Goal: Task Accomplishment & Management: Use online tool/utility

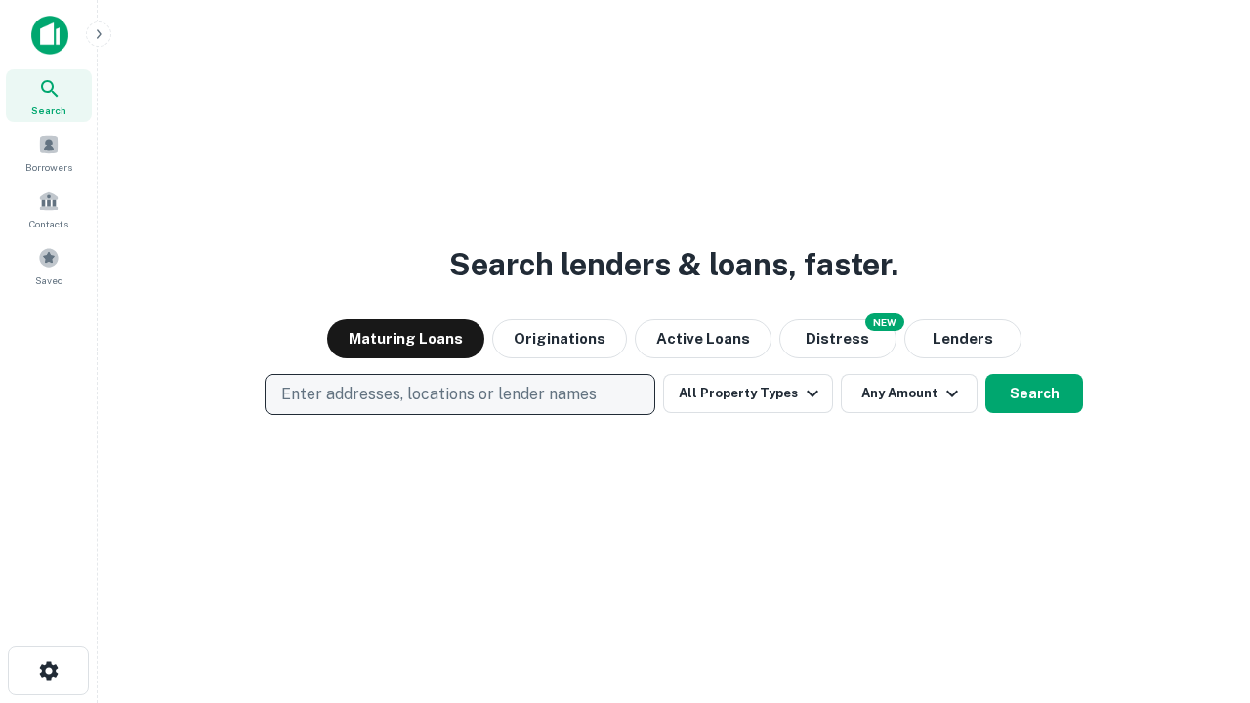
click at [459, 395] on p "Enter addresses, locations or lender names" at bounding box center [438, 394] width 315 height 23
type input "**********"
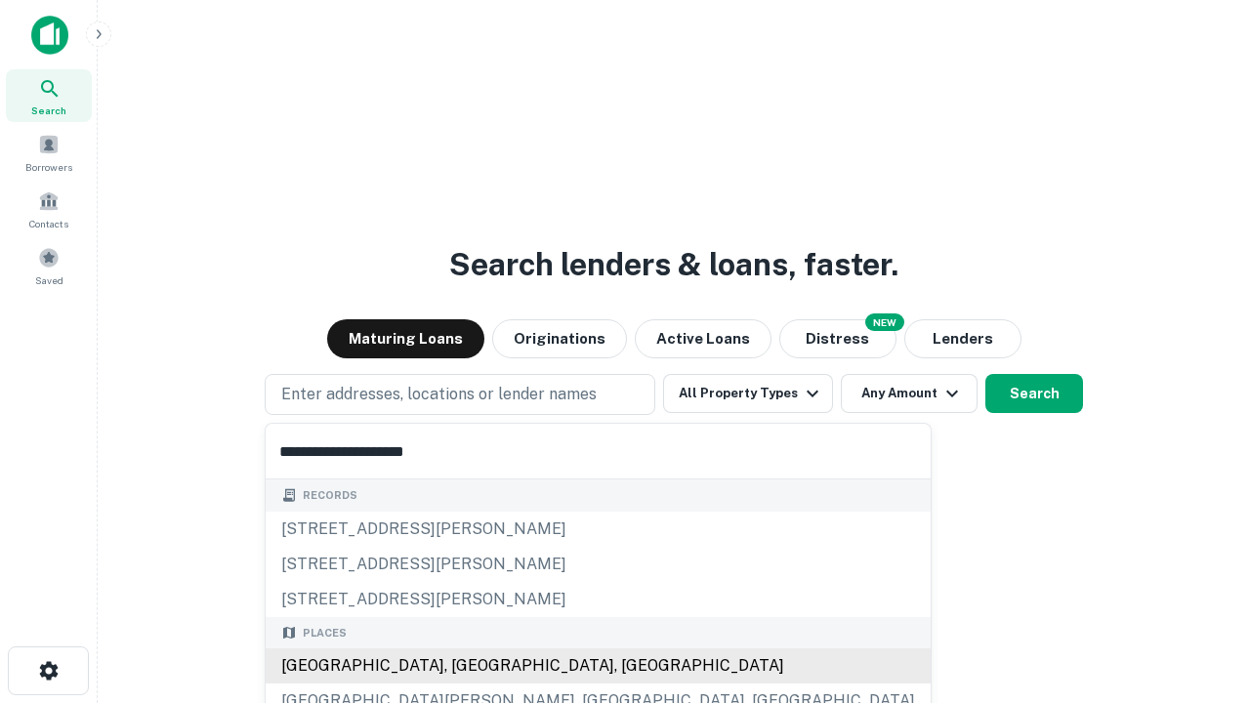
click at [467, 666] on div "[GEOGRAPHIC_DATA], [GEOGRAPHIC_DATA], [GEOGRAPHIC_DATA]" at bounding box center [598, 665] width 665 height 35
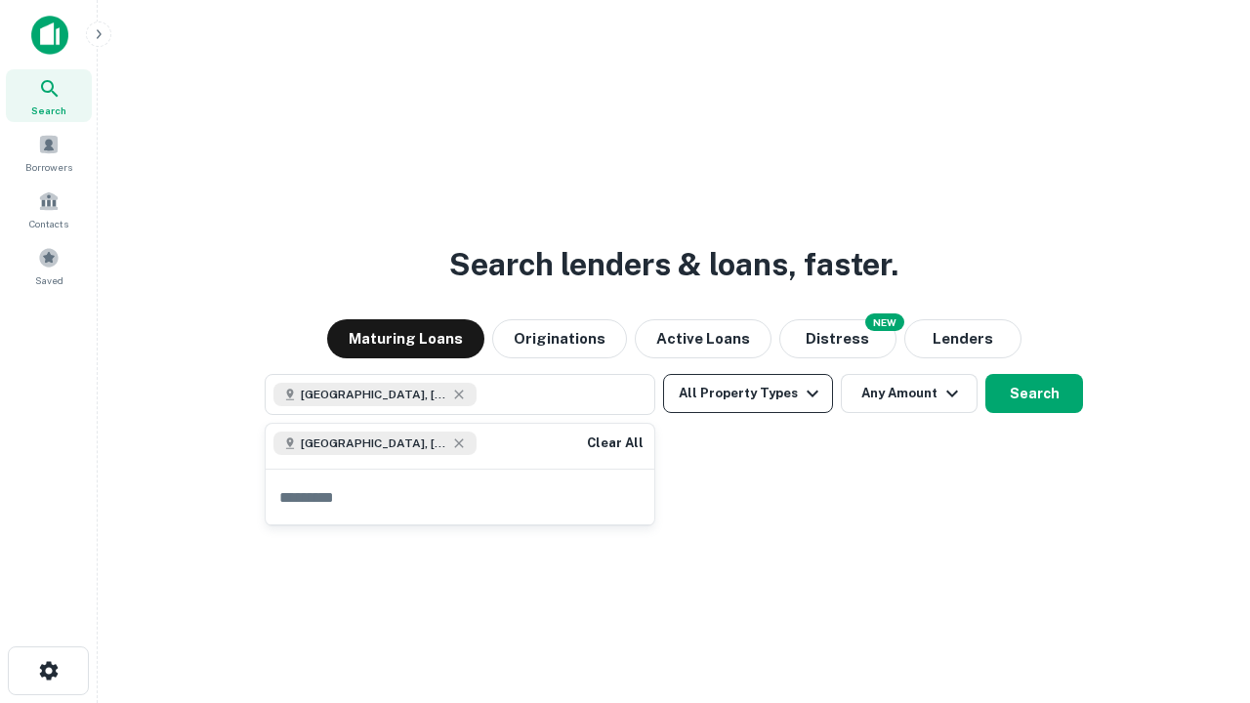
click at [748, 394] on button "All Property Types" at bounding box center [748, 393] width 170 height 39
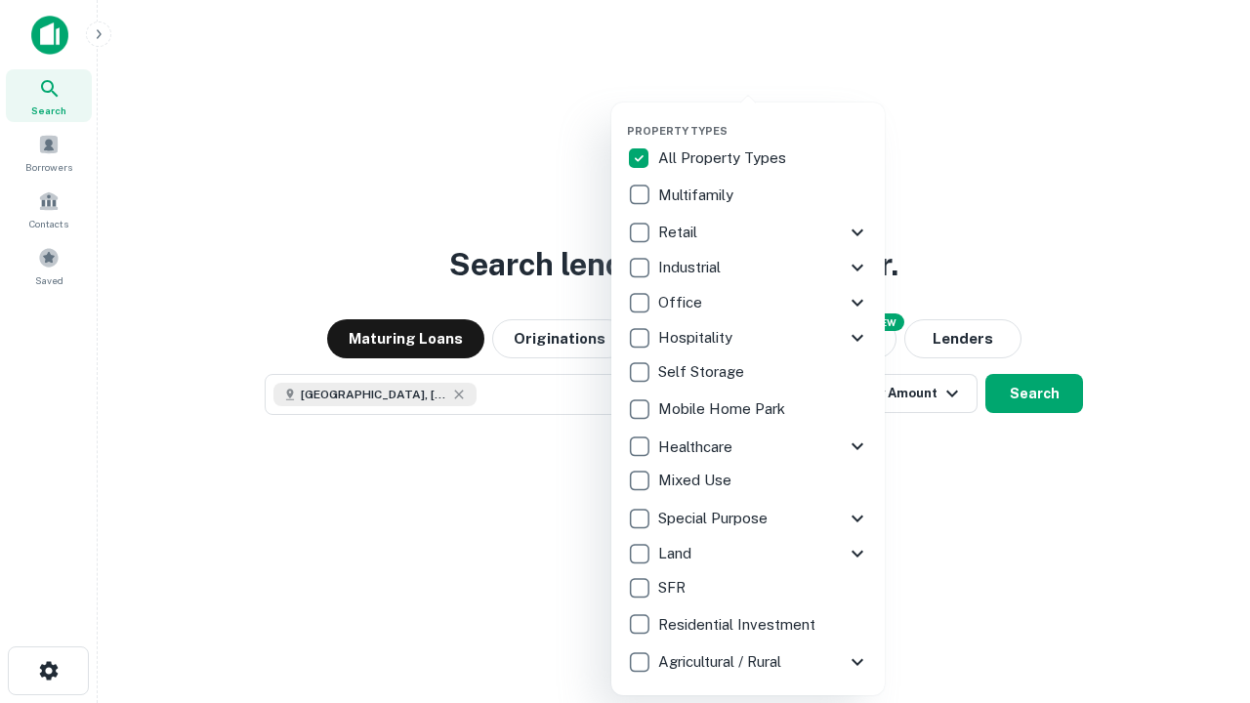
click at [764, 118] on button "button" at bounding box center [763, 118] width 273 height 1
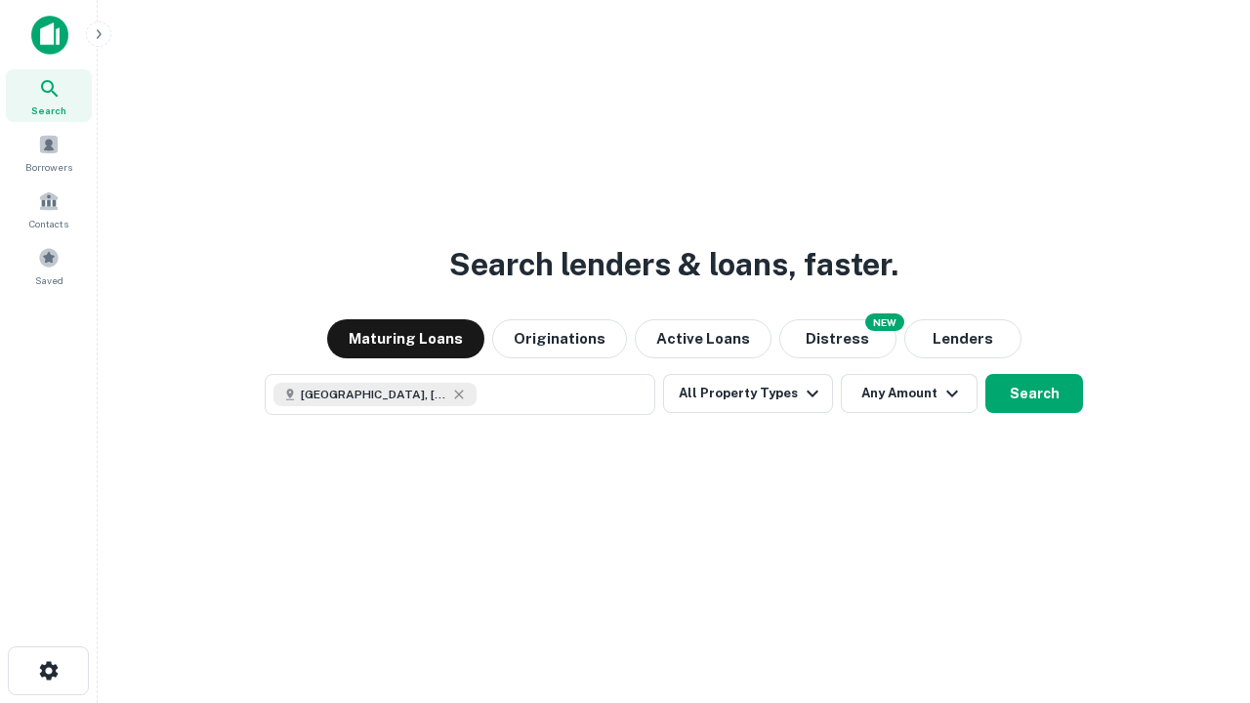
scroll to position [31, 0]
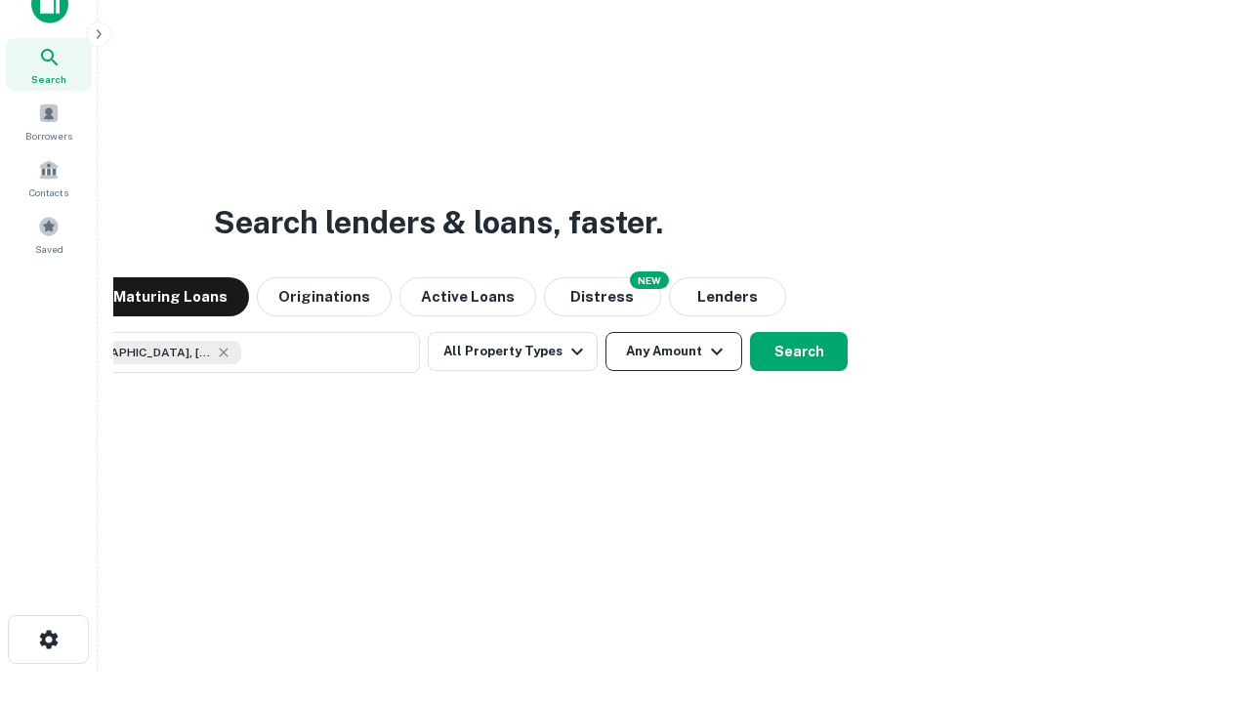
click at [605, 332] on button "Any Amount" at bounding box center [673, 351] width 137 height 39
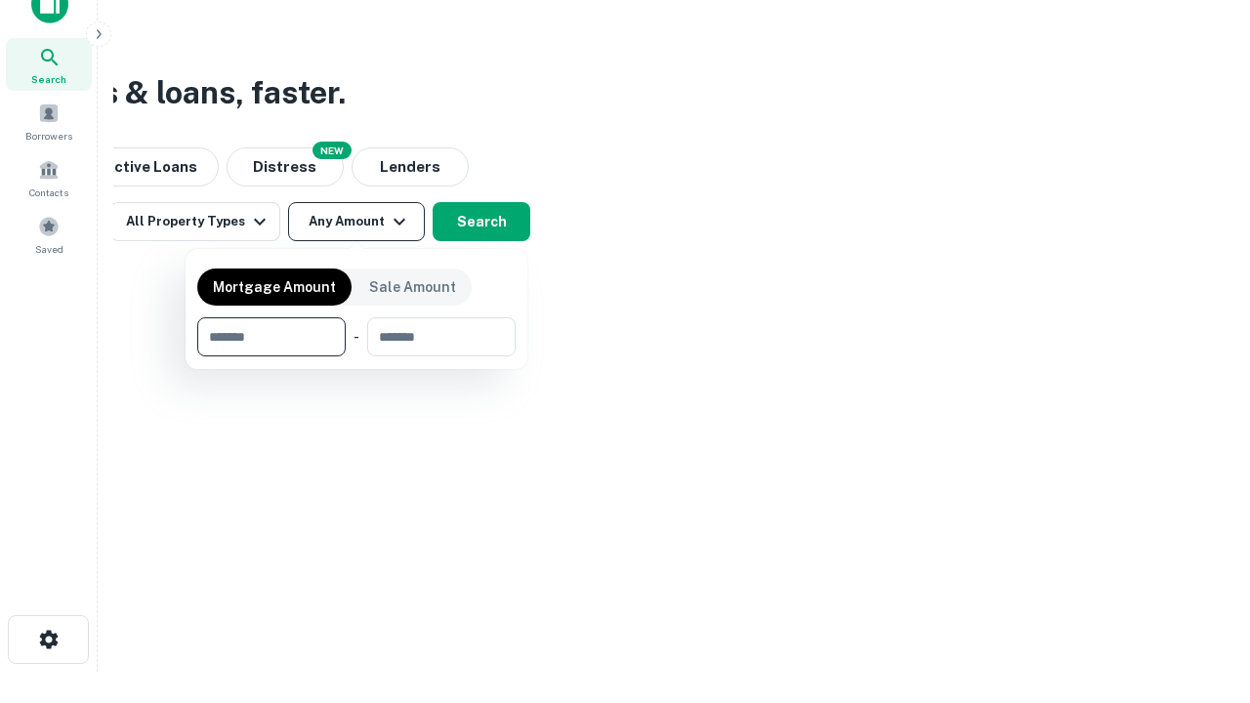
type input "*******"
click at [356, 356] on button "button" at bounding box center [356, 356] width 318 height 1
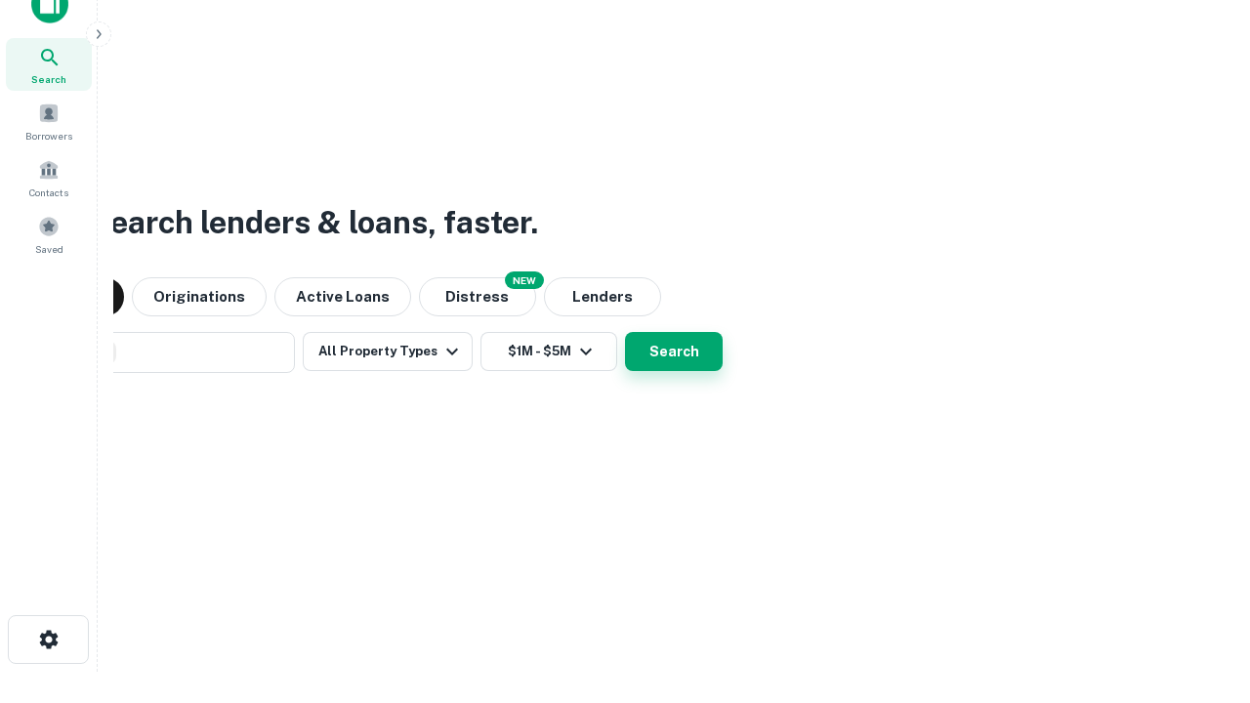
click at [625, 332] on button "Search" at bounding box center [674, 351] width 98 height 39
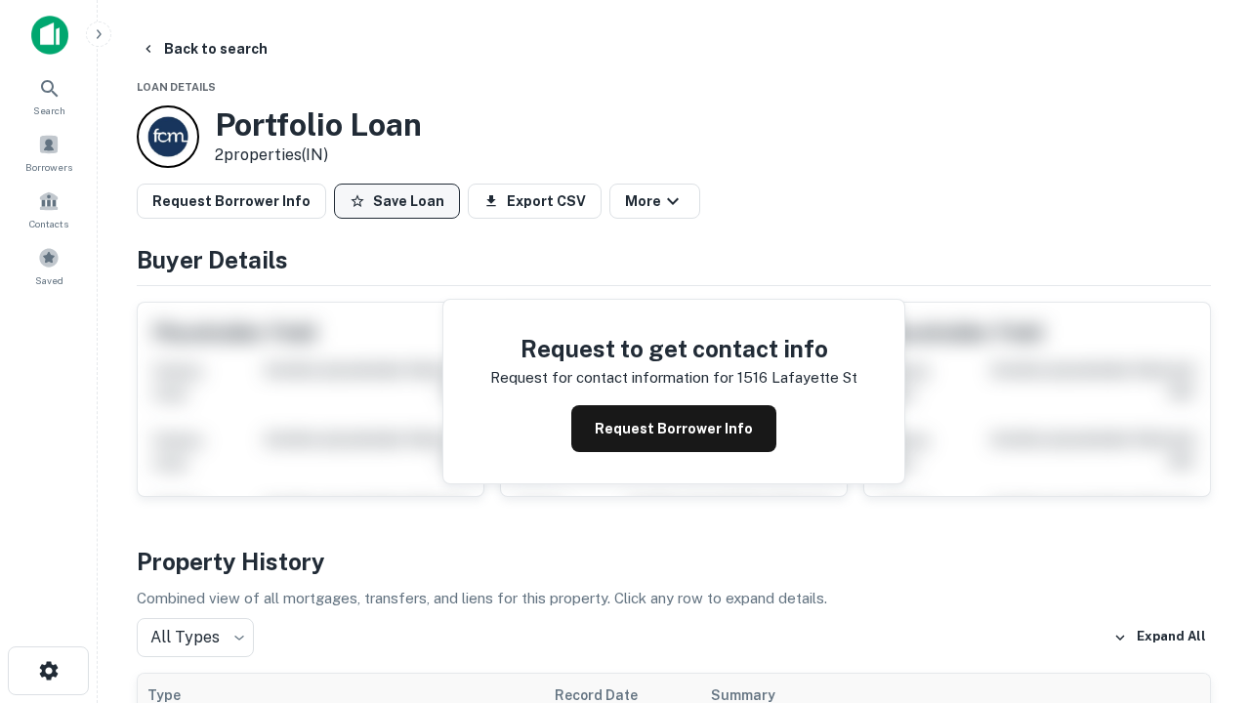
click at [396, 201] on button "Save Loan" at bounding box center [397, 201] width 126 height 35
